Goal: Use online tool/utility

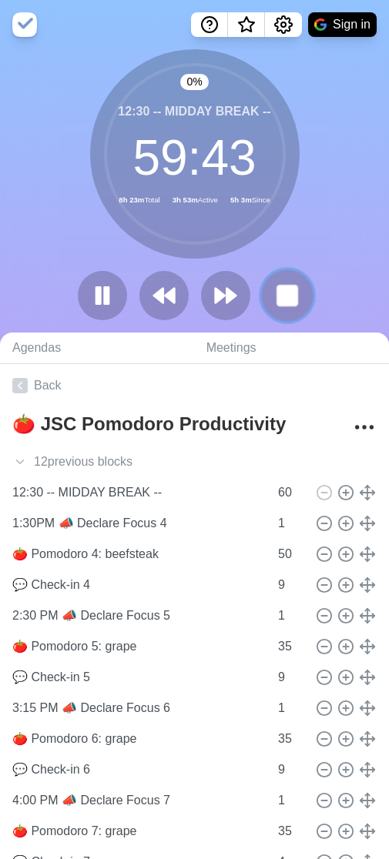
click at [296, 285] on icon at bounding box center [287, 295] width 26 height 26
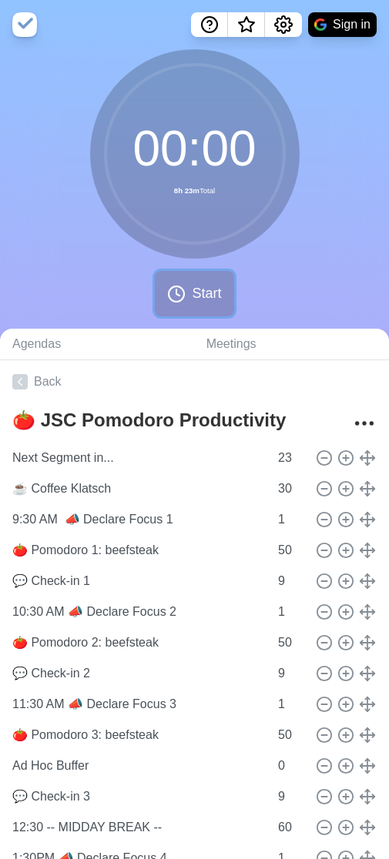
click at [195, 295] on span "Start" at bounding box center [206, 293] width 29 height 21
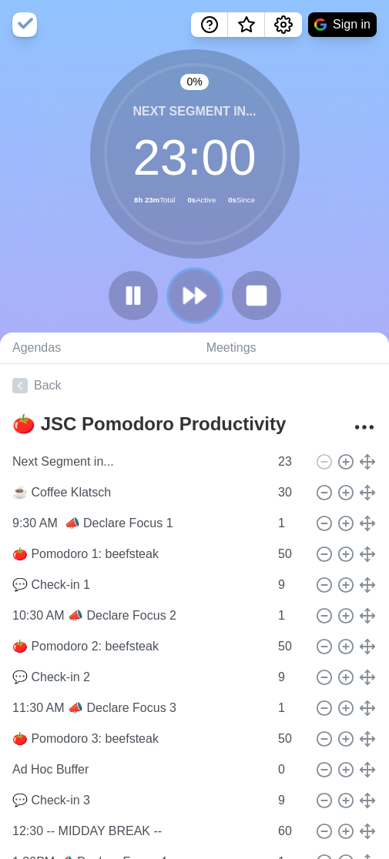
click at [200, 300] on polygon at bounding box center [200, 295] width 10 height 15
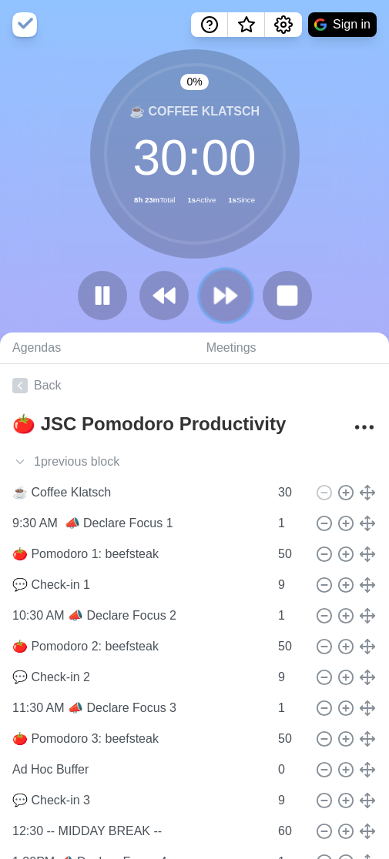
click at [200, 300] on button at bounding box center [225, 295] width 52 height 52
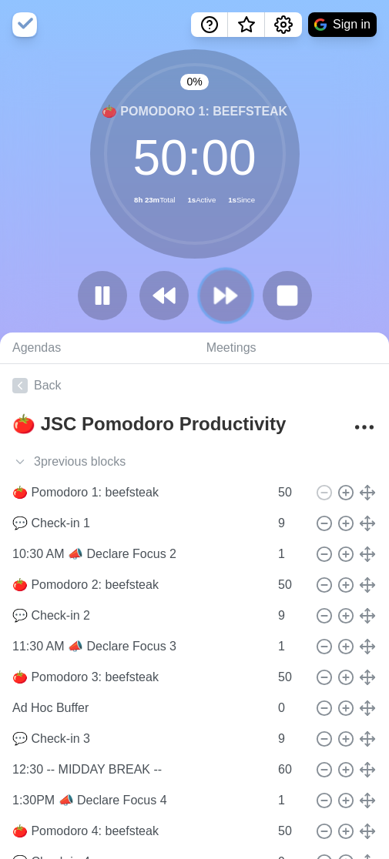
click at [200, 300] on button at bounding box center [225, 295] width 52 height 52
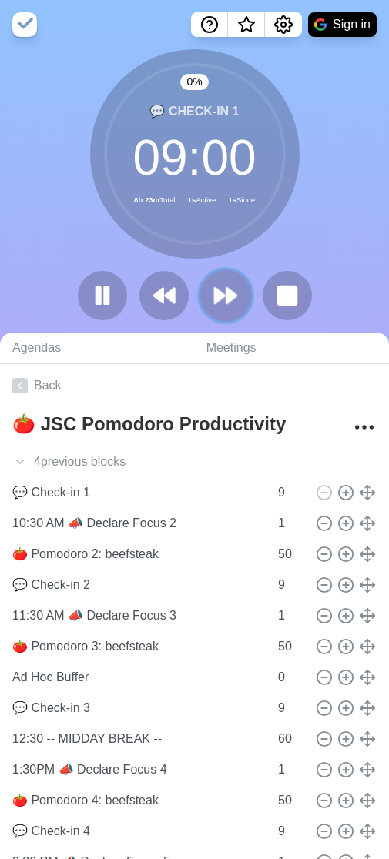
click at [200, 300] on button at bounding box center [225, 295] width 52 height 52
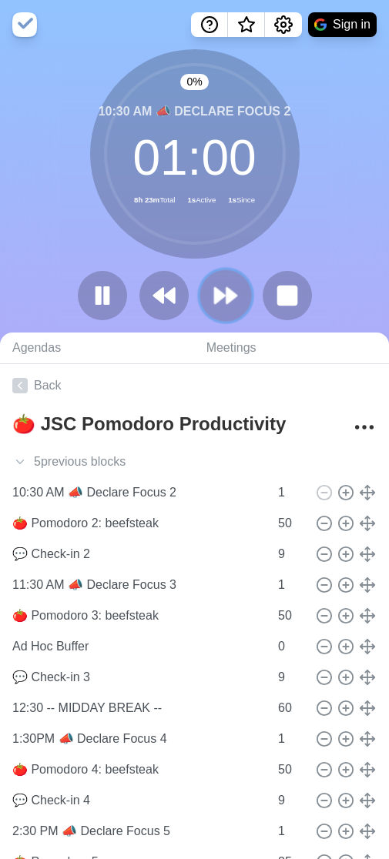
click at [200, 300] on button at bounding box center [225, 295] width 52 height 52
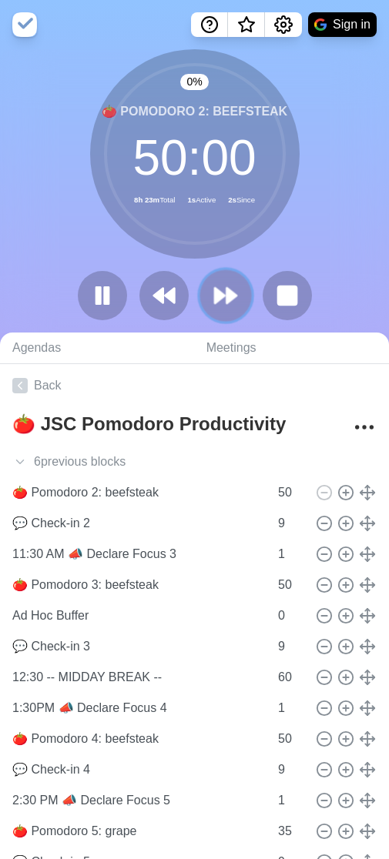
click at [200, 300] on button at bounding box center [225, 295] width 52 height 52
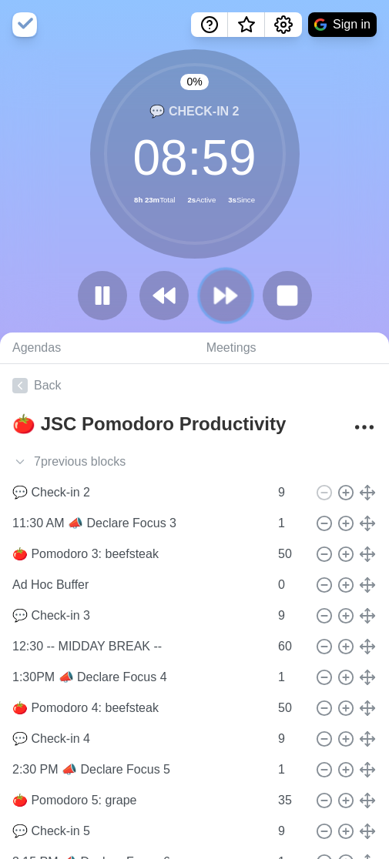
click at [200, 300] on button at bounding box center [225, 295] width 52 height 52
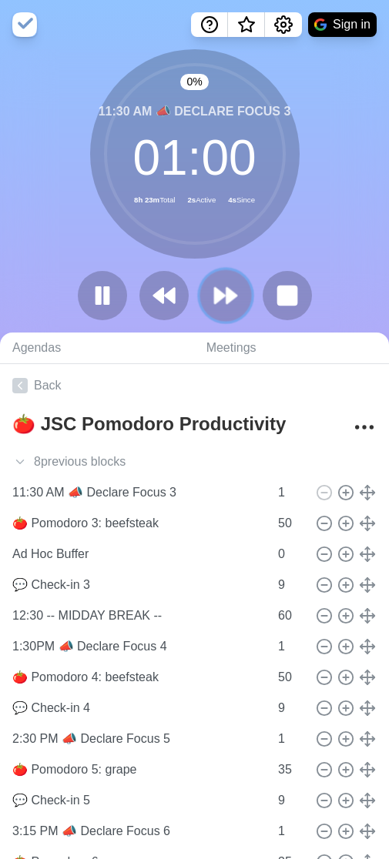
click at [200, 300] on button at bounding box center [225, 295] width 52 height 52
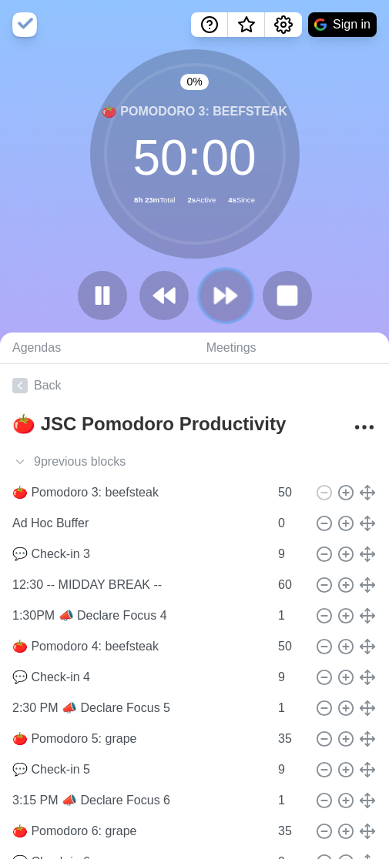
click at [200, 300] on button at bounding box center [225, 295] width 52 height 52
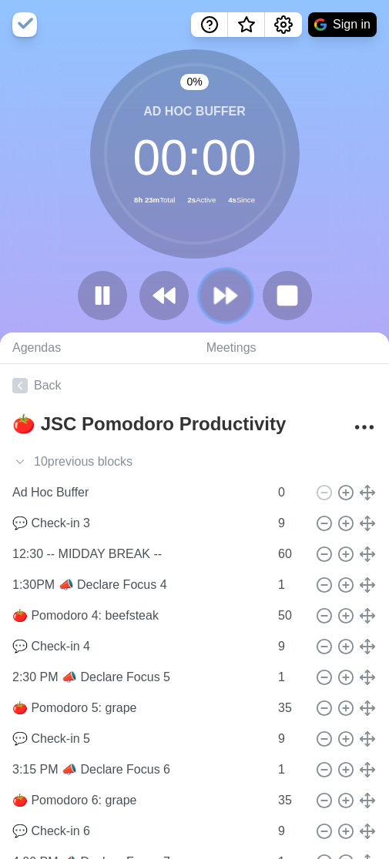
click at [200, 300] on button at bounding box center [225, 295] width 52 height 52
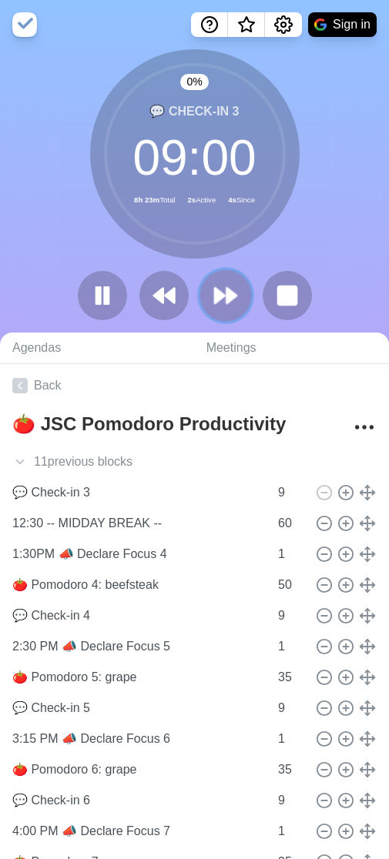
click at [200, 300] on button at bounding box center [225, 295] width 52 height 52
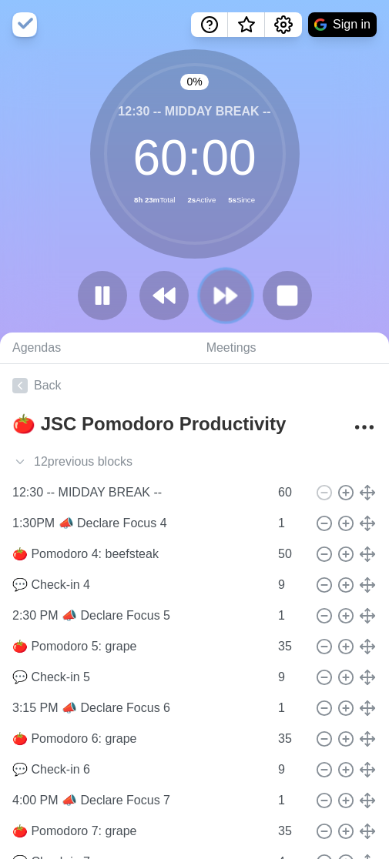
click at [200, 300] on button at bounding box center [225, 295] width 52 height 52
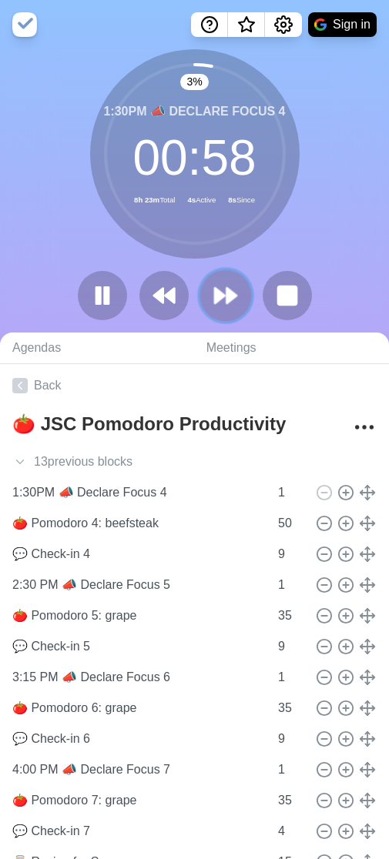
click at [200, 300] on button at bounding box center [225, 295] width 52 height 52
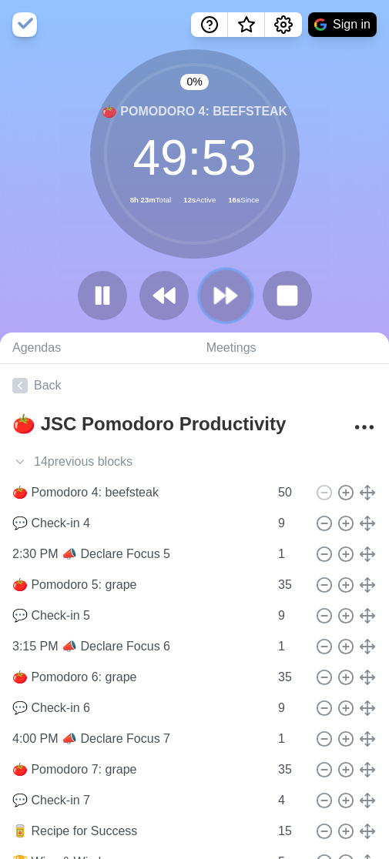
click at [233, 296] on polygon at bounding box center [231, 295] width 10 height 15
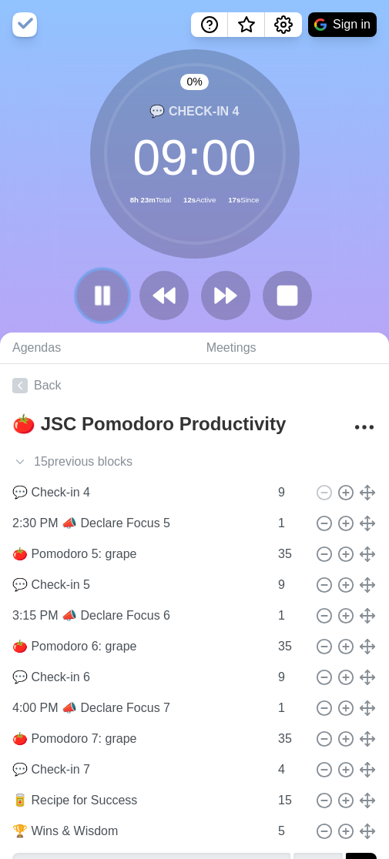
click at [122, 299] on button at bounding box center [102, 295] width 52 height 52
